Goal: Information Seeking & Learning: Learn about a topic

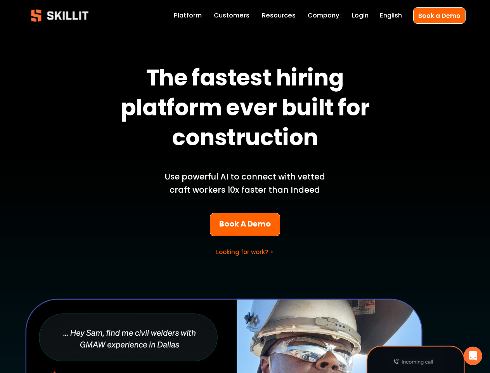
click at [245, 186] on p "Use powerful AI to connect with vetted craft workers 10x faster than Indeed" at bounding box center [244, 183] width 181 height 26
click at [473, 356] on icon "Open Intercom Messenger" at bounding box center [473, 355] width 13 height 13
